Goal: Information Seeking & Learning: Learn about a topic

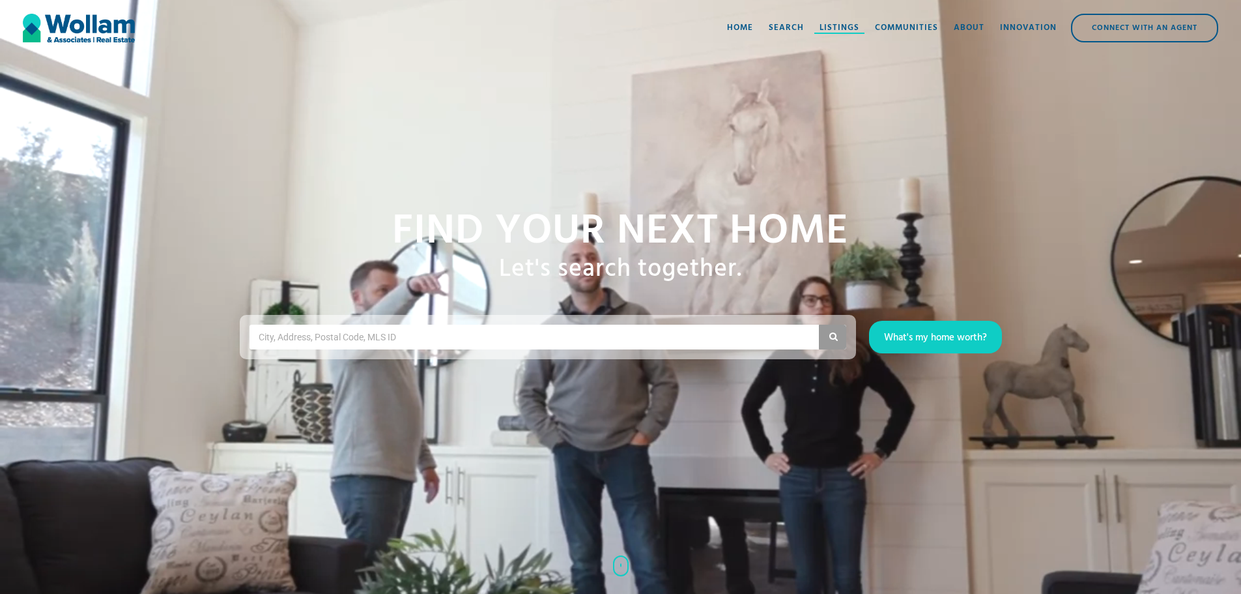
click at [830, 29] on div "Listings" at bounding box center [840, 28] width 40 height 13
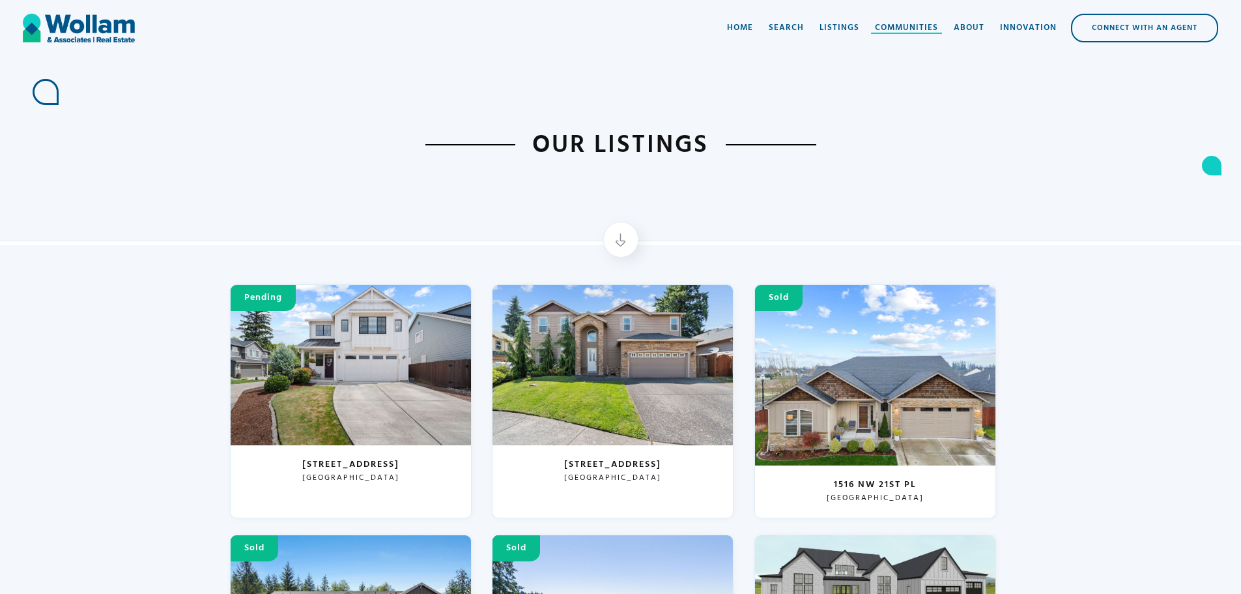
click at [914, 27] on div "Communities" at bounding box center [906, 28] width 63 height 13
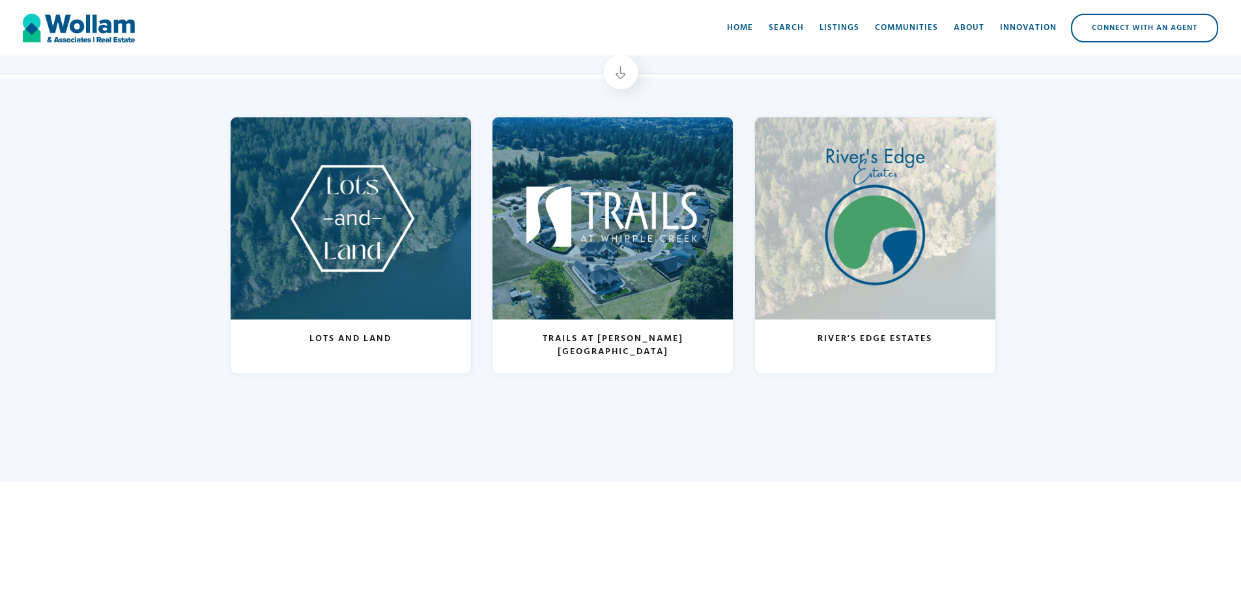
scroll to position [162, 0]
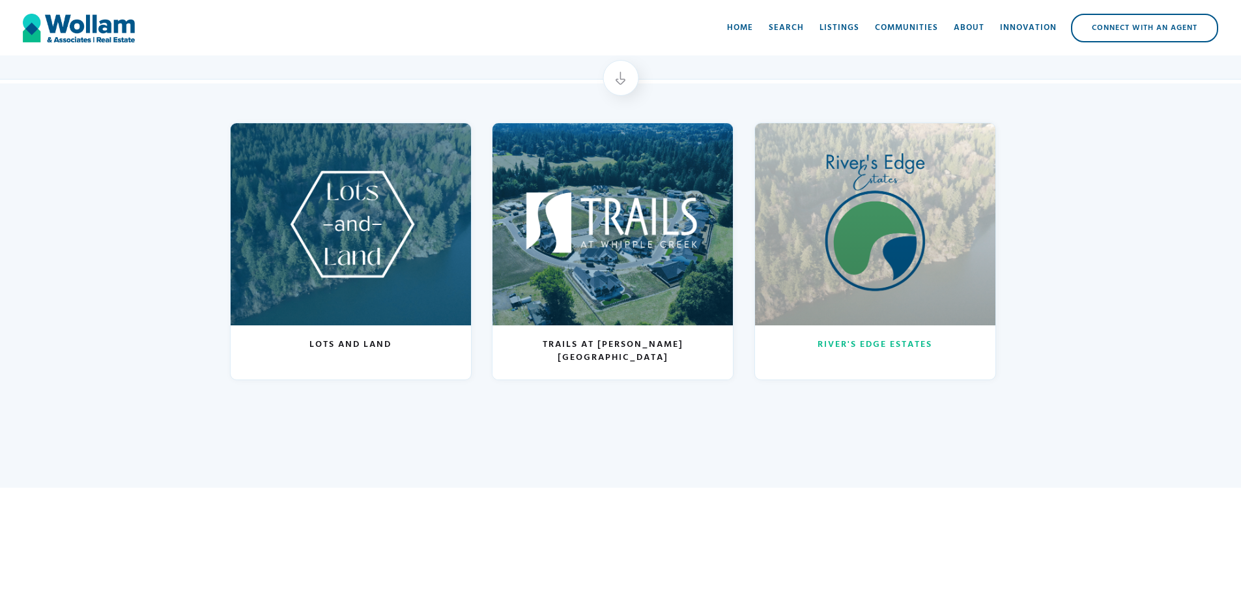
click at [903, 349] on h3 "River's Edge Estates" at bounding box center [875, 344] width 115 height 13
click at [826, 254] on div at bounding box center [875, 224] width 240 height 202
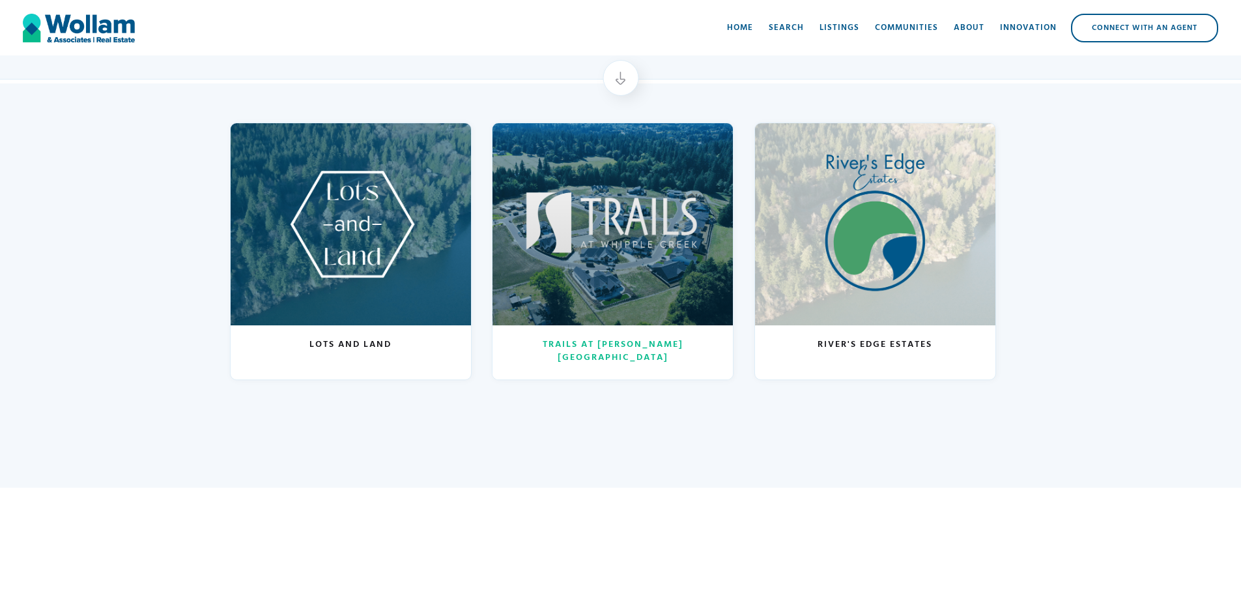
click at [592, 267] on div at bounding box center [613, 224] width 240 height 202
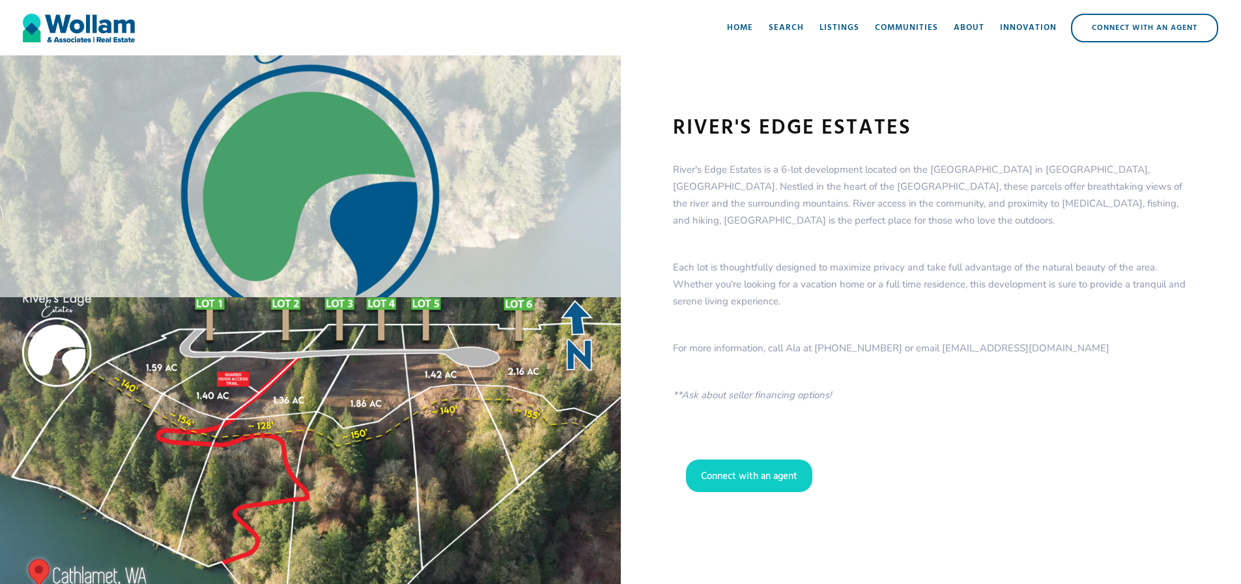
scroll to position [5, 0]
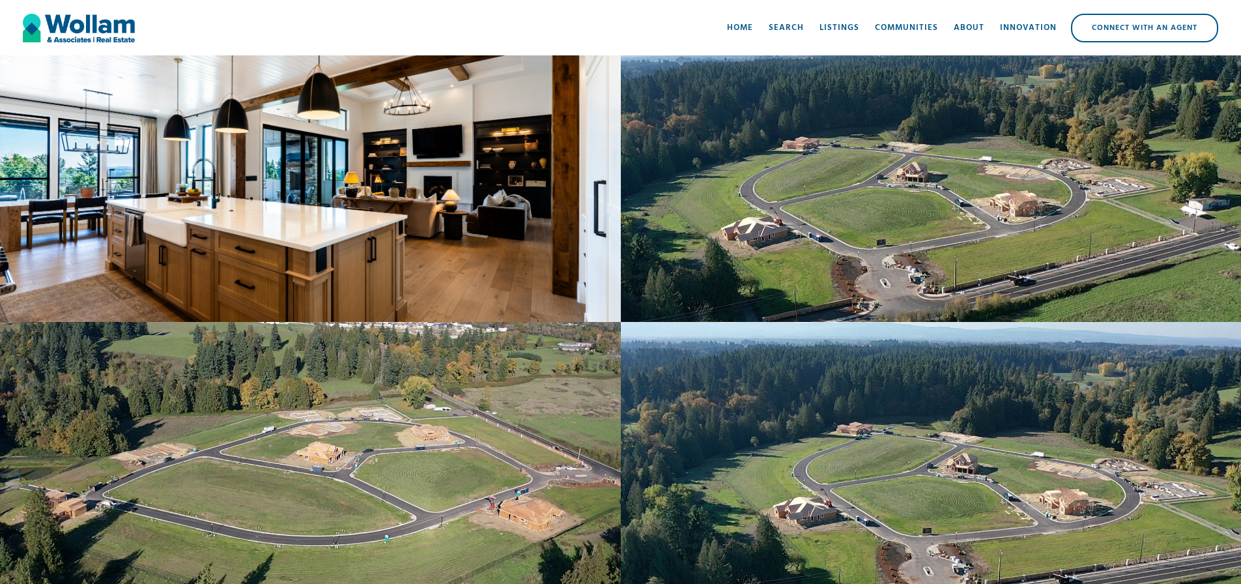
scroll to position [2439, 0]
